Goal: Transaction & Acquisition: Purchase product/service

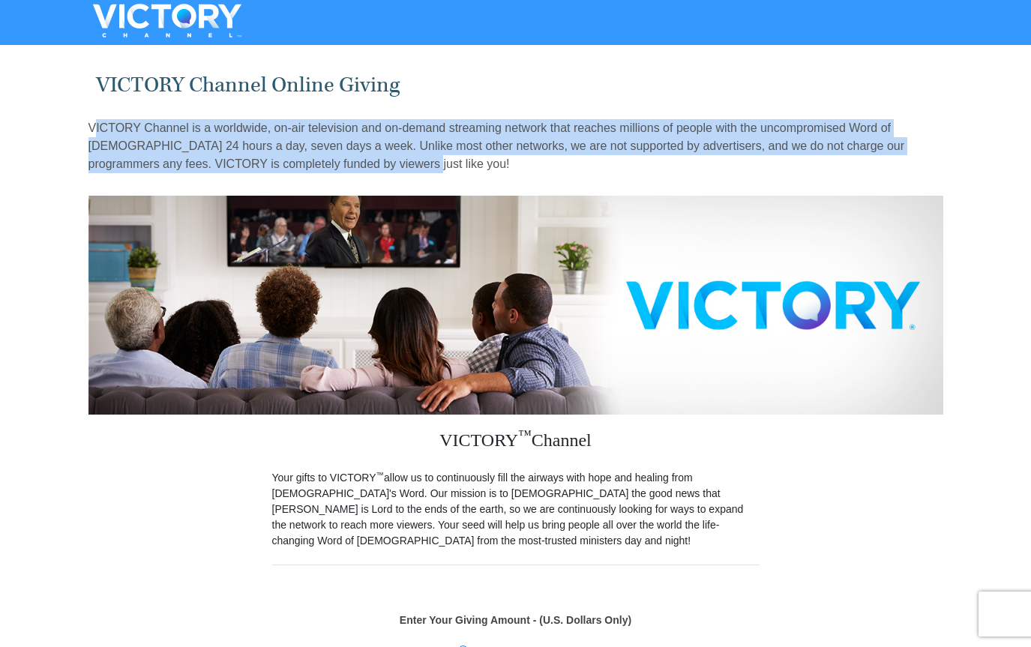
drag, startPoint x: 1030, startPoint y: 117, endPoint x: 1024, endPoint y: 157, distance: 40.3
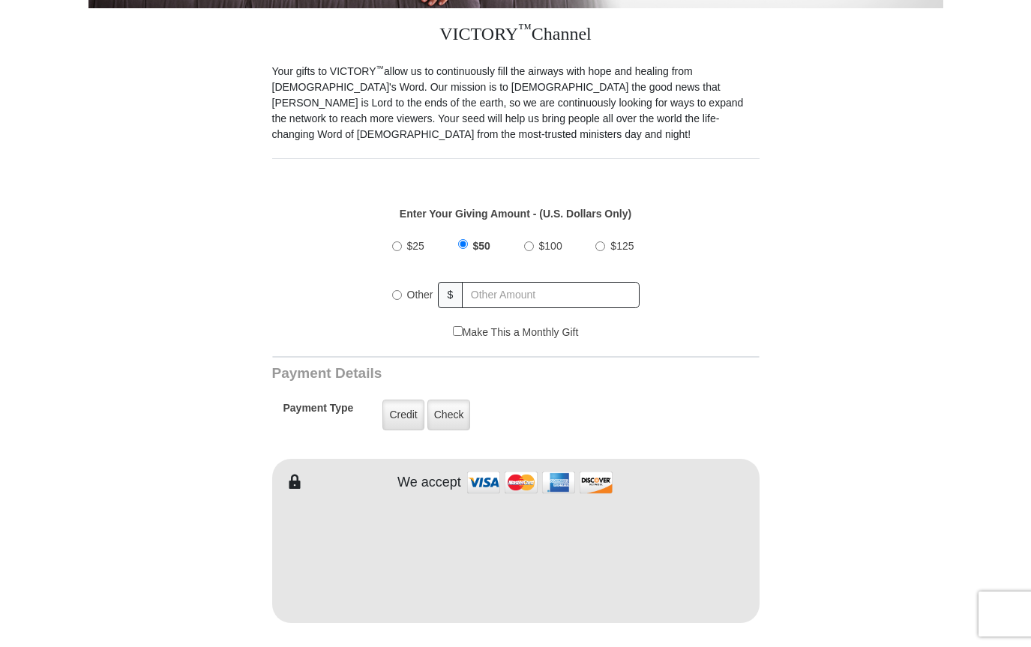
scroll to position [448, 0]
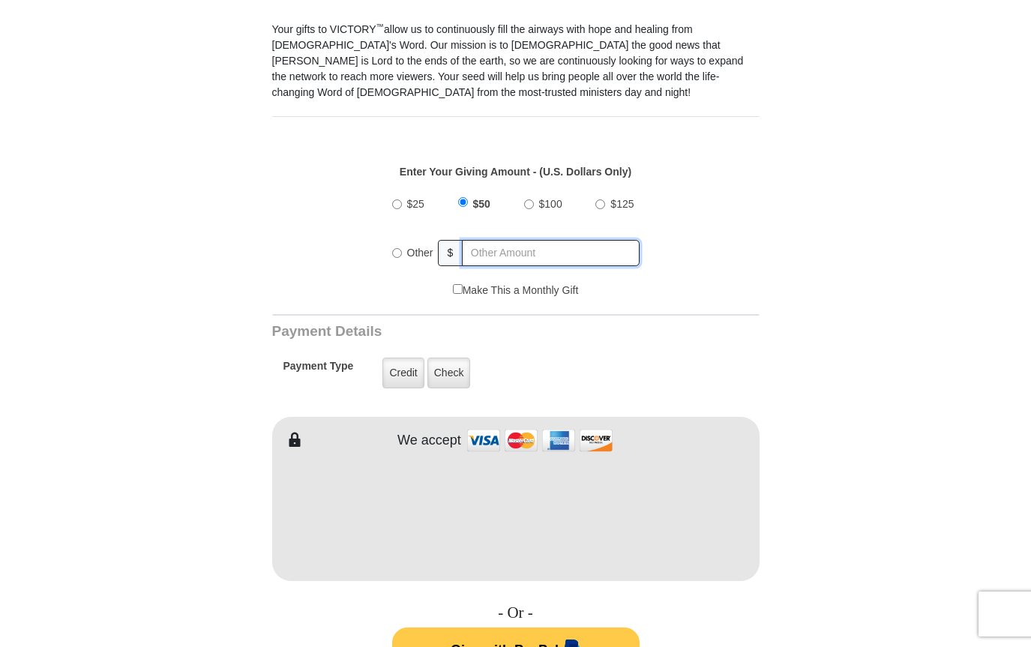
radio input "true"
click at [469, 255] on input "text" at bounding box center [551, 253] width 175 height 26
type input "20.00"
click at [769, 260] on form "VICTORY Channel Online Giving VICTORY Channel is a worldwide, on-air television…" at bounding box center [515, 499] width 855 height 1794
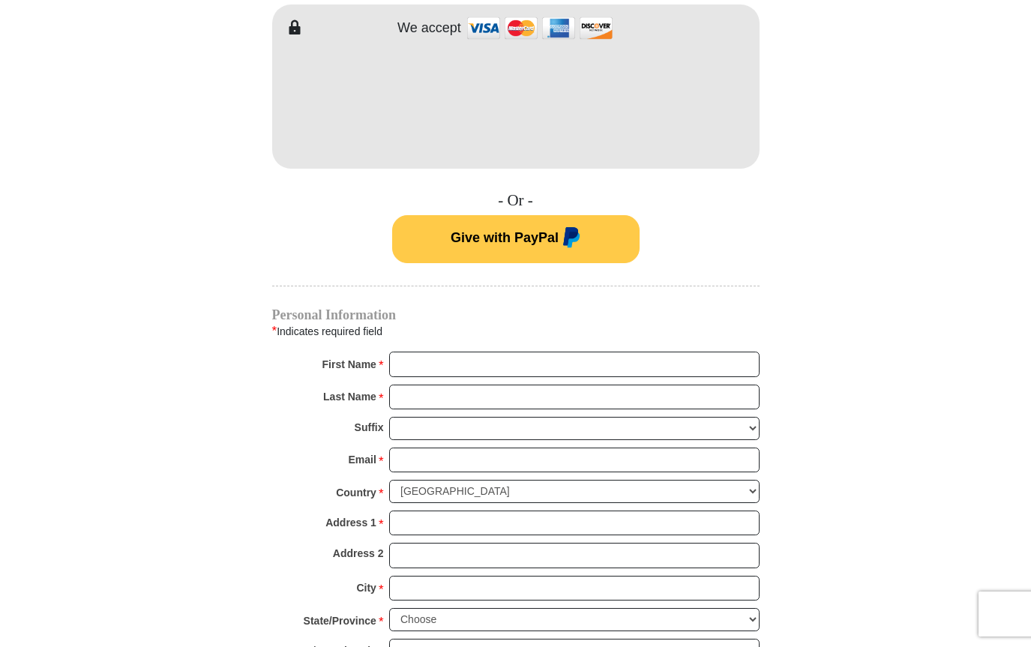
scroll to position [885, 0]
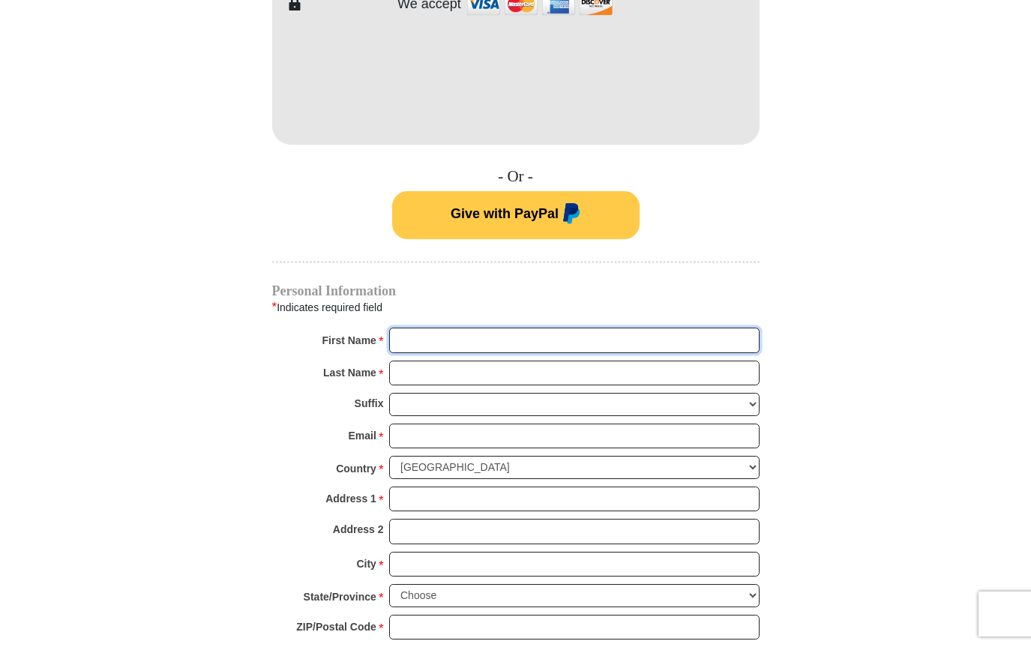
click at [422, 333] on input "First Name *" at bounding box center [574, 340] width 370 height 25
type input "Trina K"
click at [421, 371] on input "Last Name *" at bounding box center [574, 373] width 370 height 25
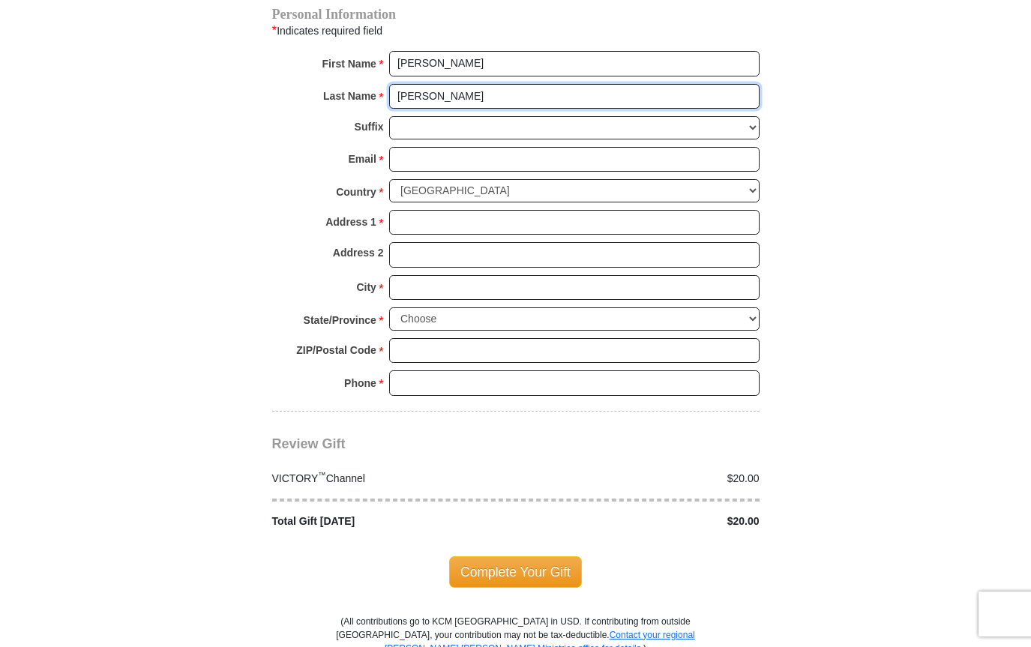
scroll to position [1168, 0]
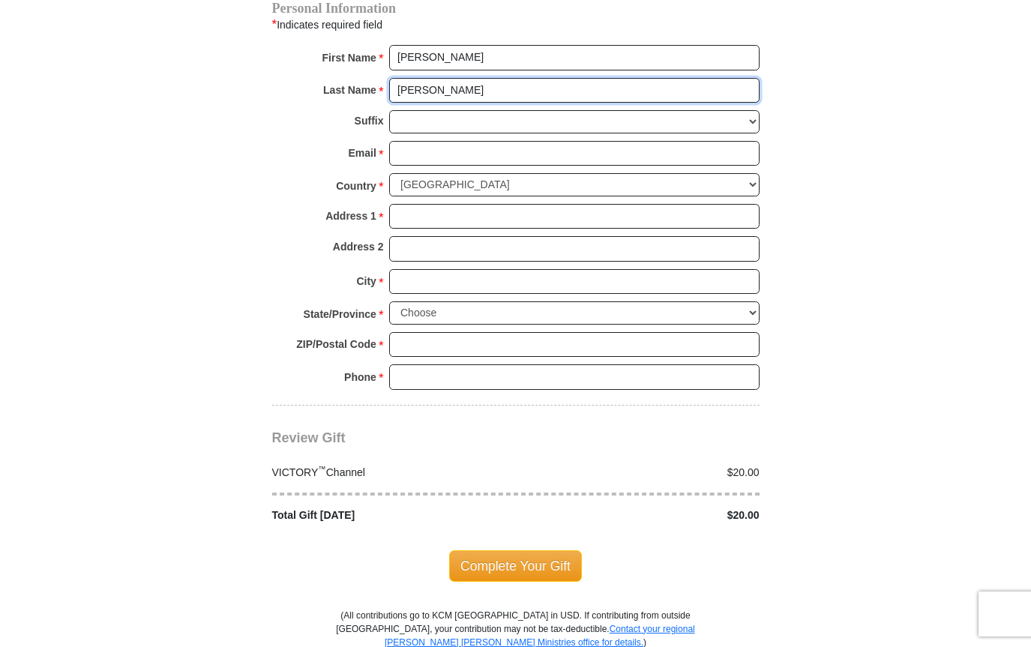
type input "McConnell"
click at [438, 147] on input "Email *" at bounding box center [574, 153] width 370 height 25
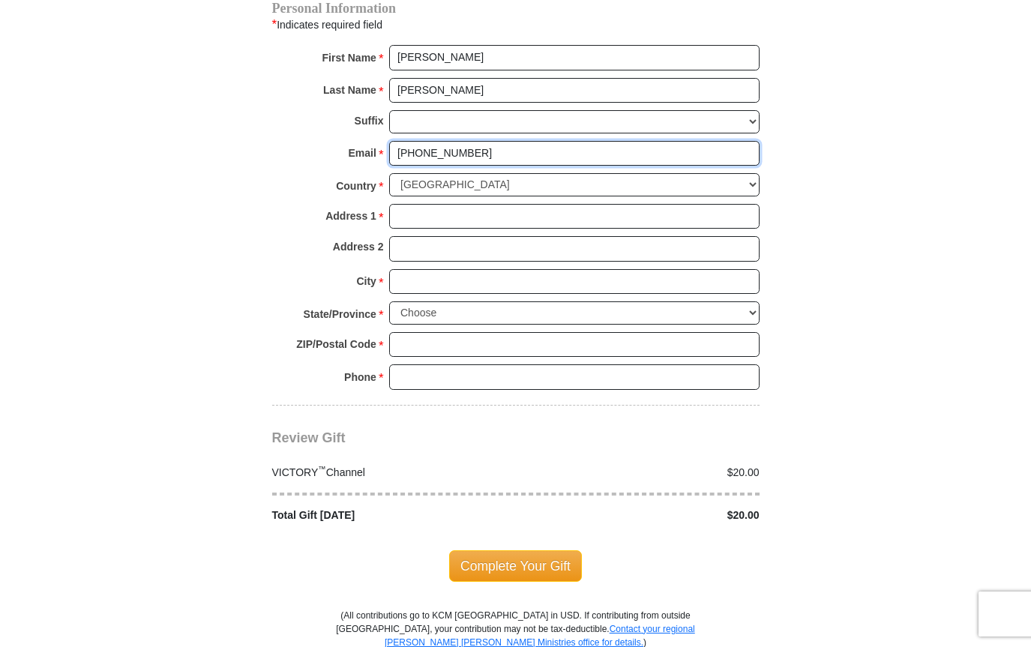
type input "(541)680-6350"
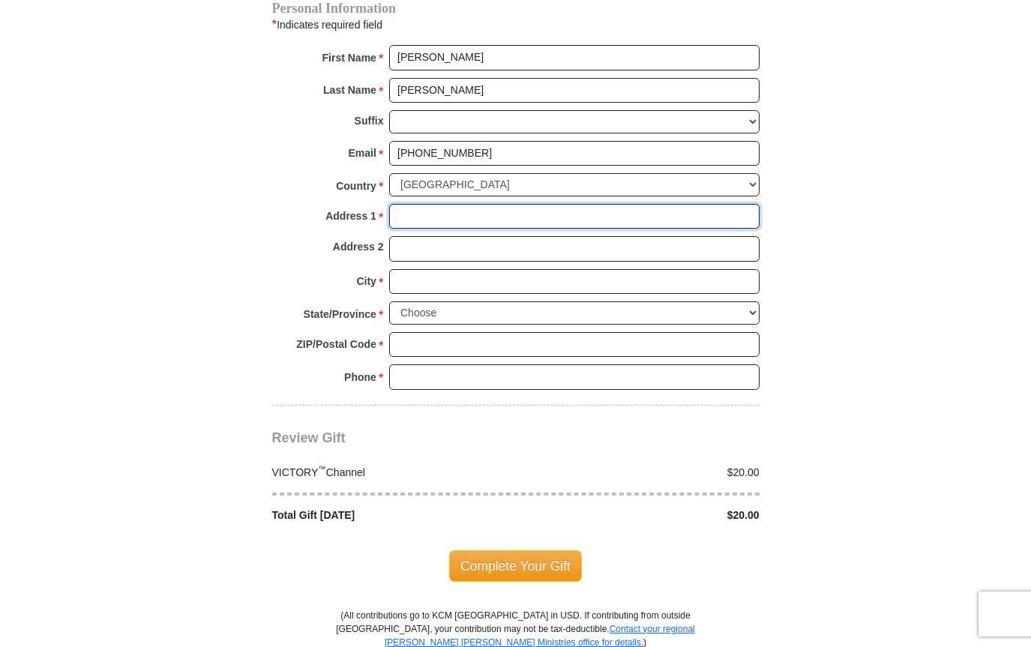
click at [430, 204] on input "Address 1 *" at bounding box center [574, 216] width 370 height 25
type input "694 NE Clover Ave"
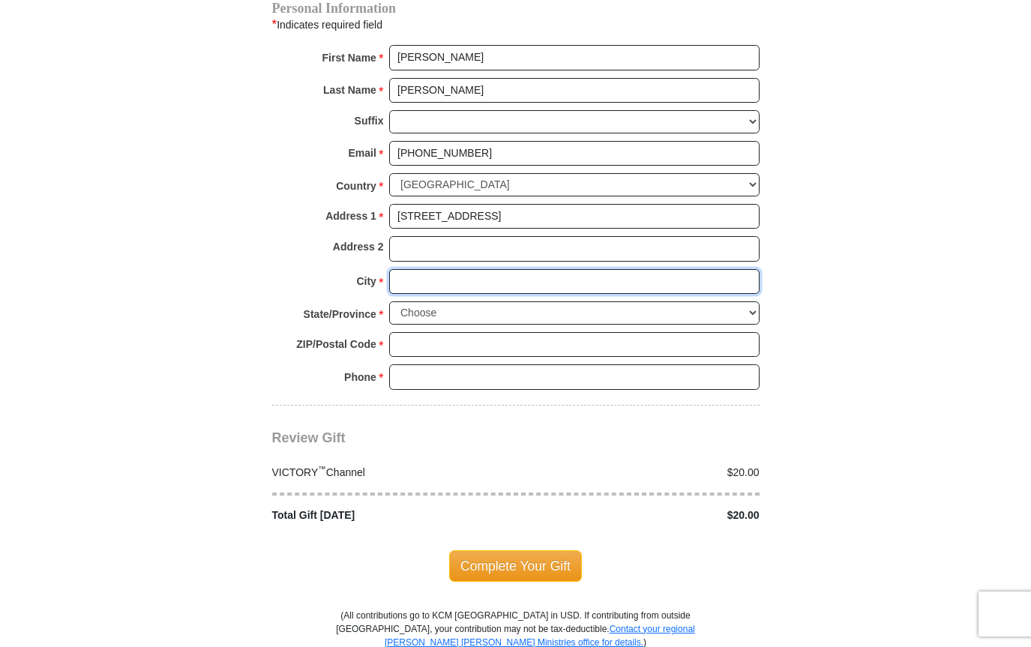
click at [424, 269] on input "City *" at bounding box center [574, 281] width 370 height 25
type input "Roseburg"
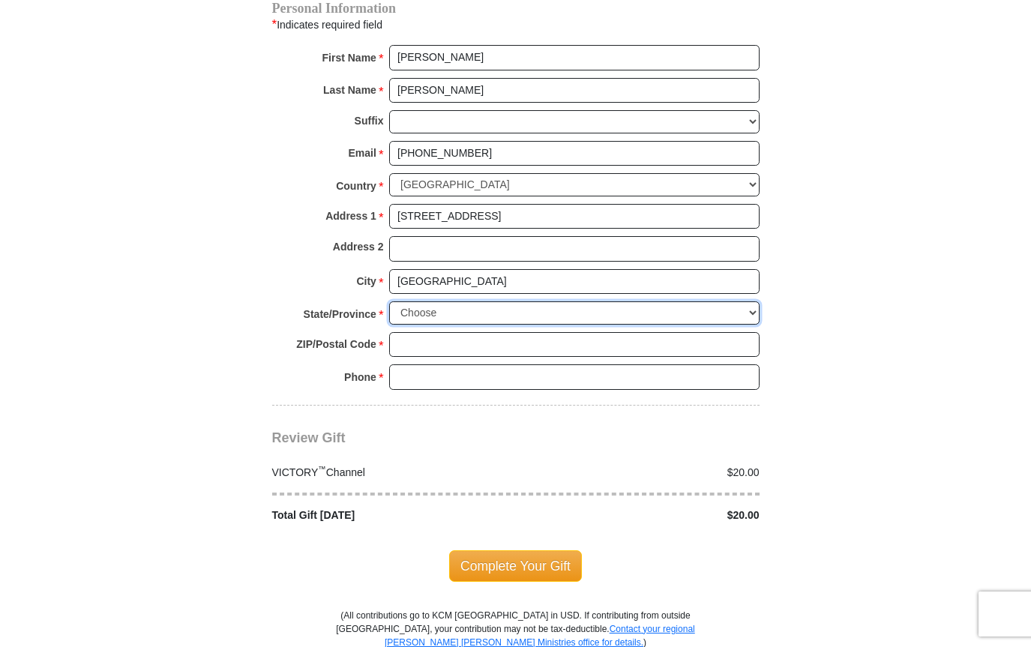
select select "OR"
click at [439, 332] on input "ZIP/Postal Code *" at bounding box center [574, 344] width 370 height 25
type input "97470"
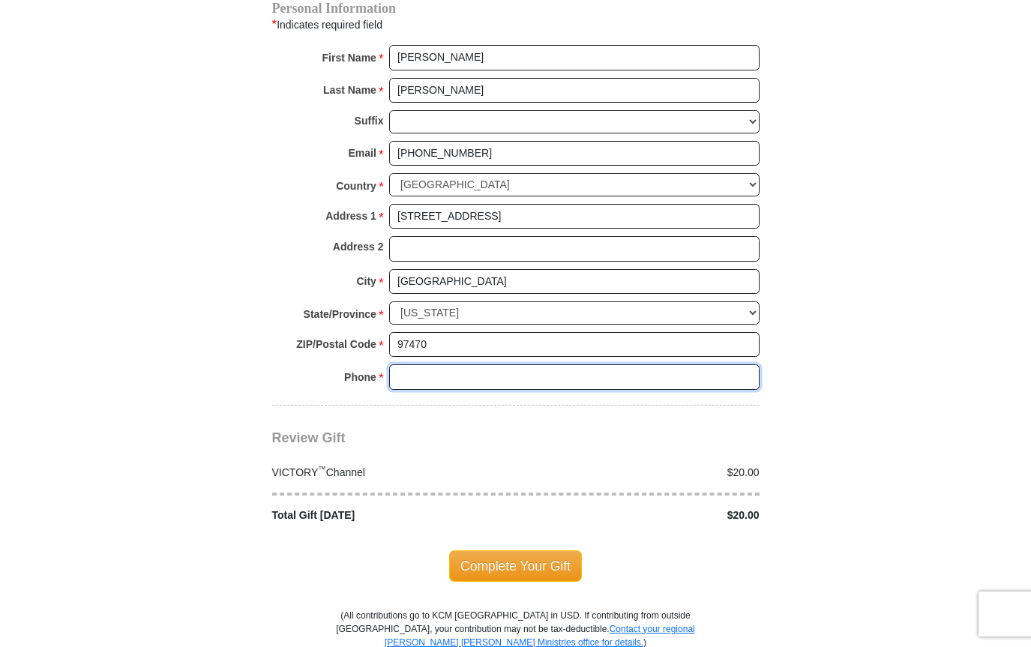
click at [482, 364] on input "Phone * *" at bounding box center [574, 376] width 370 height 25
type input "(541) 680-6350"
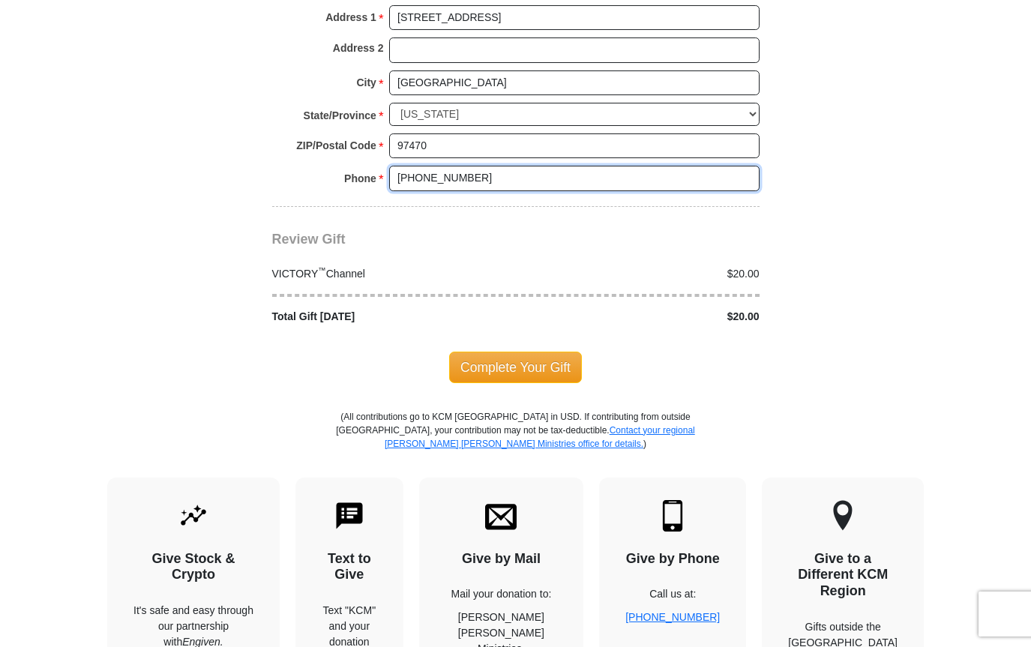
scroll to position [1381, 0]
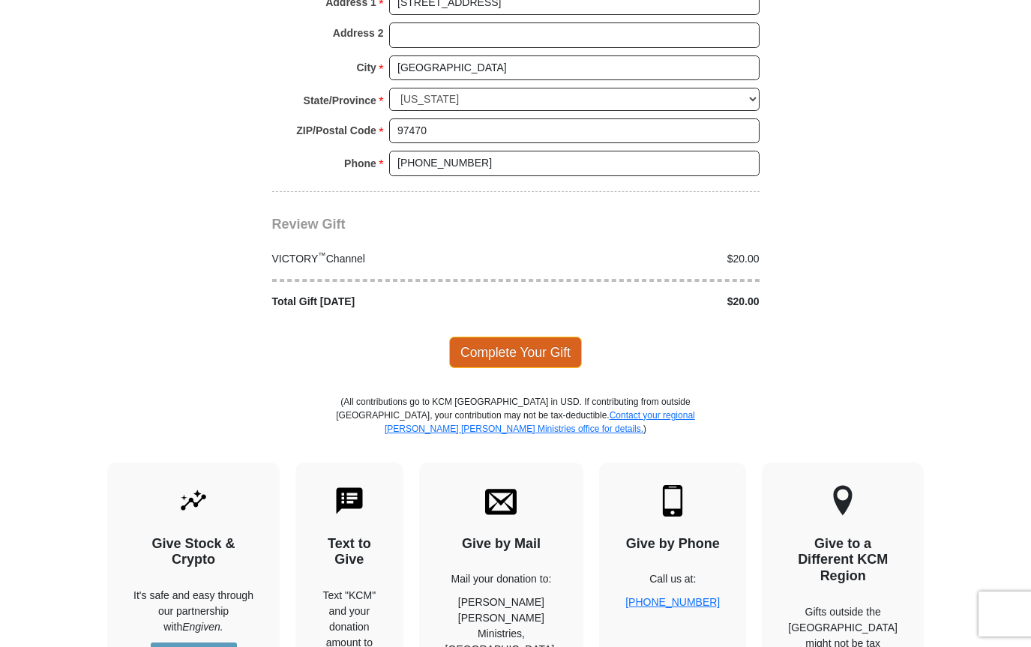
click at [523, 337] on span "Complete Your Gift" at bounding box center [515, 352] width 133 height 31
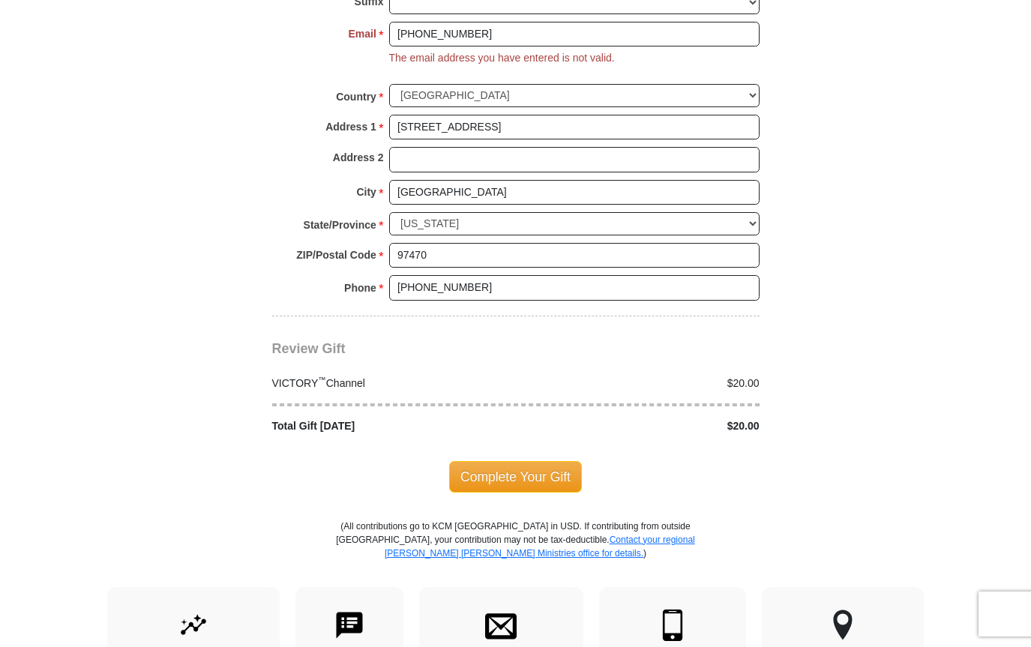
scroll to position [1057, 0]
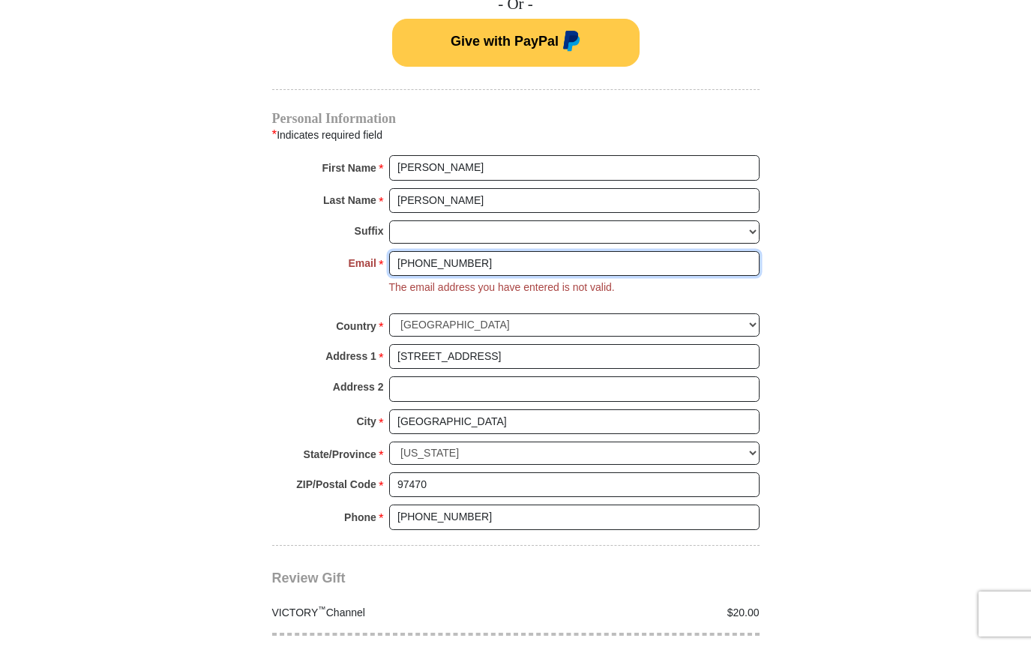
click at [450, 251] on input "(541)680-6350" at bounding box center [574, 263] width 370 height 25
drag, startPoint x: 482, startPoint y: 257, endPoint x: 382, endPoint y: 253, distance: 99.8
click at [382, 253] on div "Email * (541)680-6350 Please enter Email The email address you have entered is …" at bounding box center [515, 282] width 487 height 63
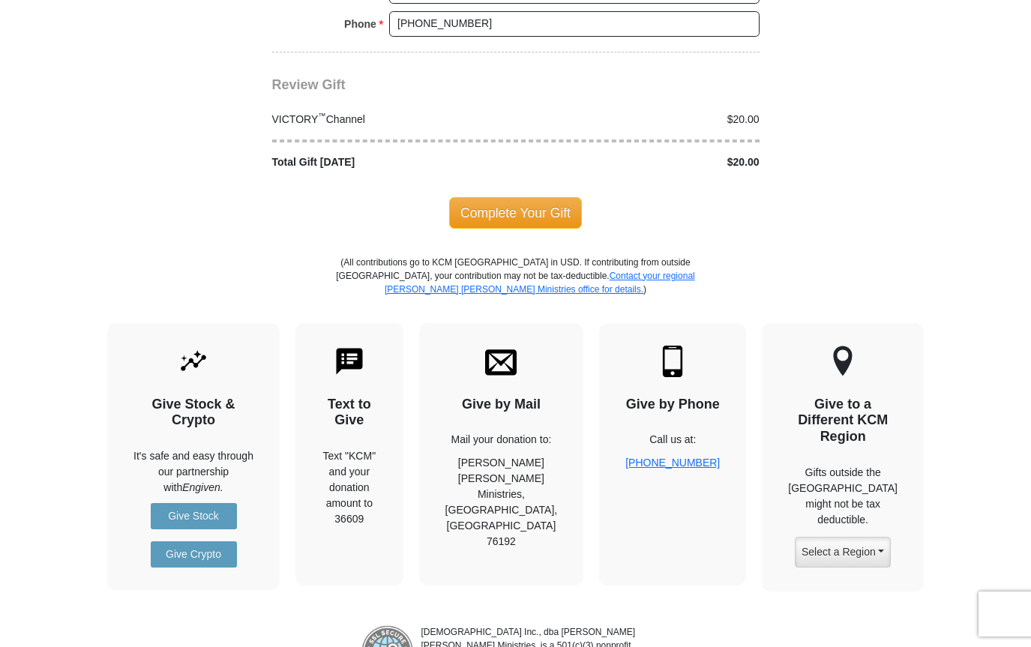
scroll to position [1545, 0]
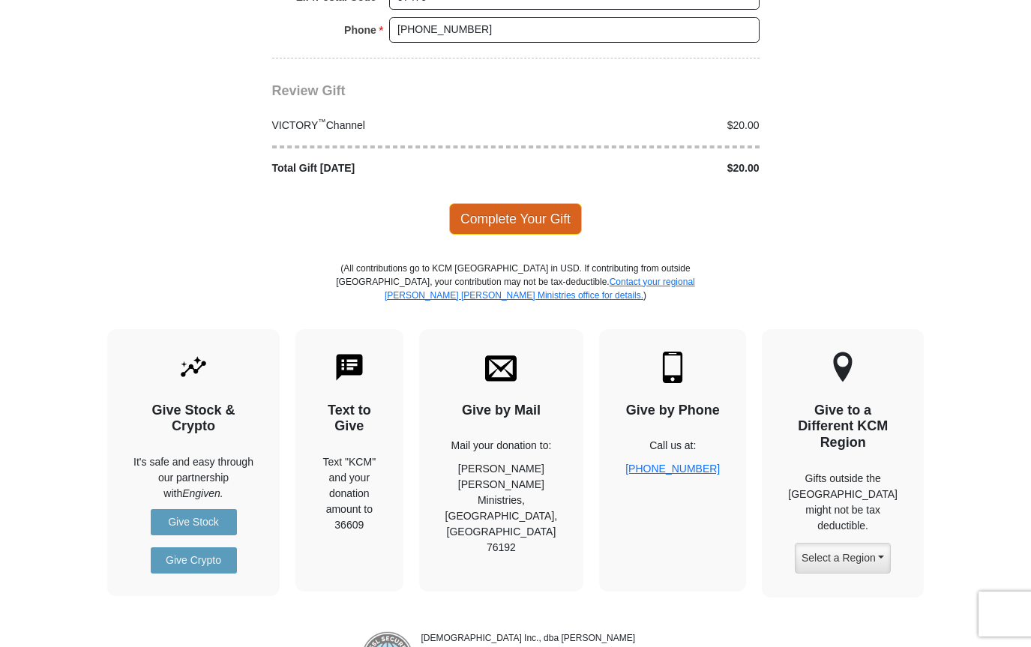
type input "TKMacOR@Charter.net"
click at [538, 203] on span "Complete Your Gift" at bounding box center [515, 218] width 133 height 31
